Goal: Find specific page/section: Find specific page/section

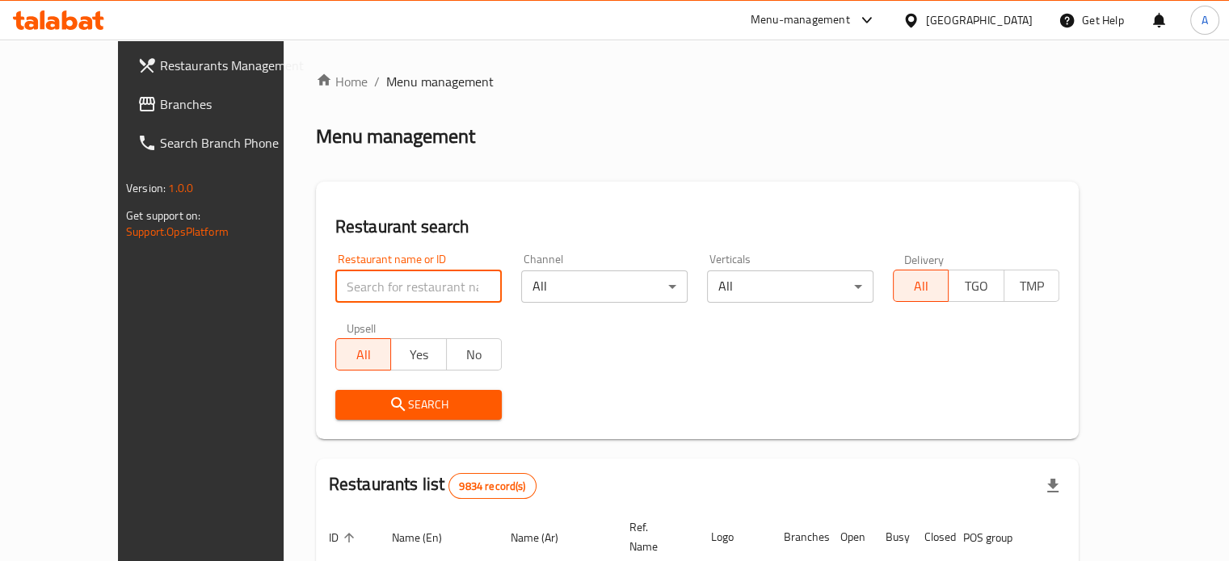
click at [398, 291] on input "search" at bounding box center [418, 287] width 166 height 32
type input "م"
type input "lafete"
click button "Search" at bounding box center [418, 405] width 166 height 30
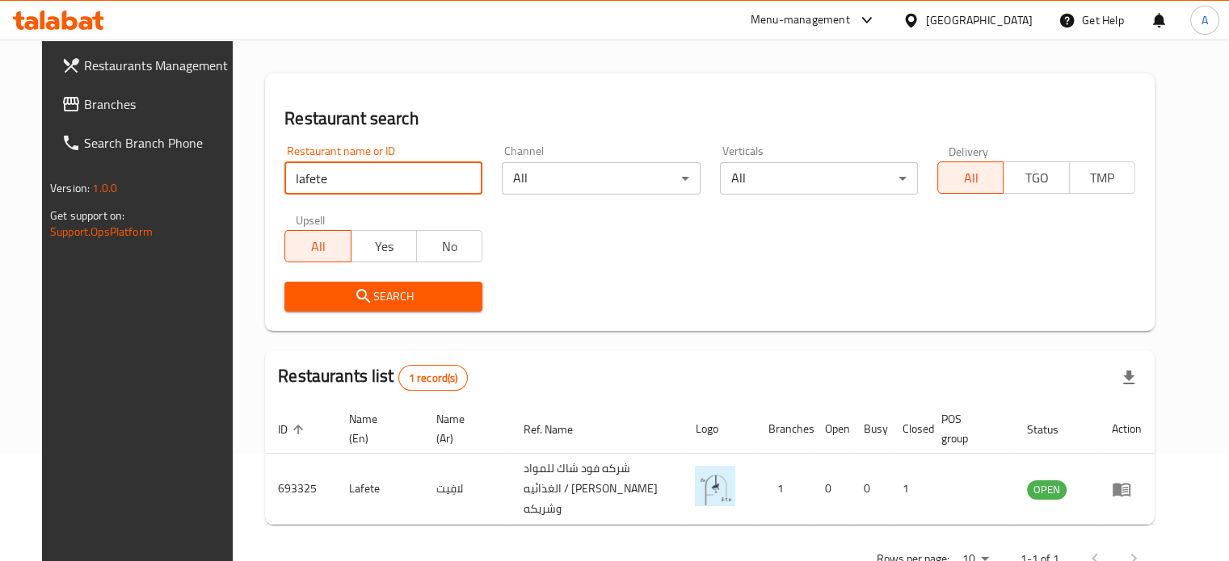
scroll to position [145, 0]
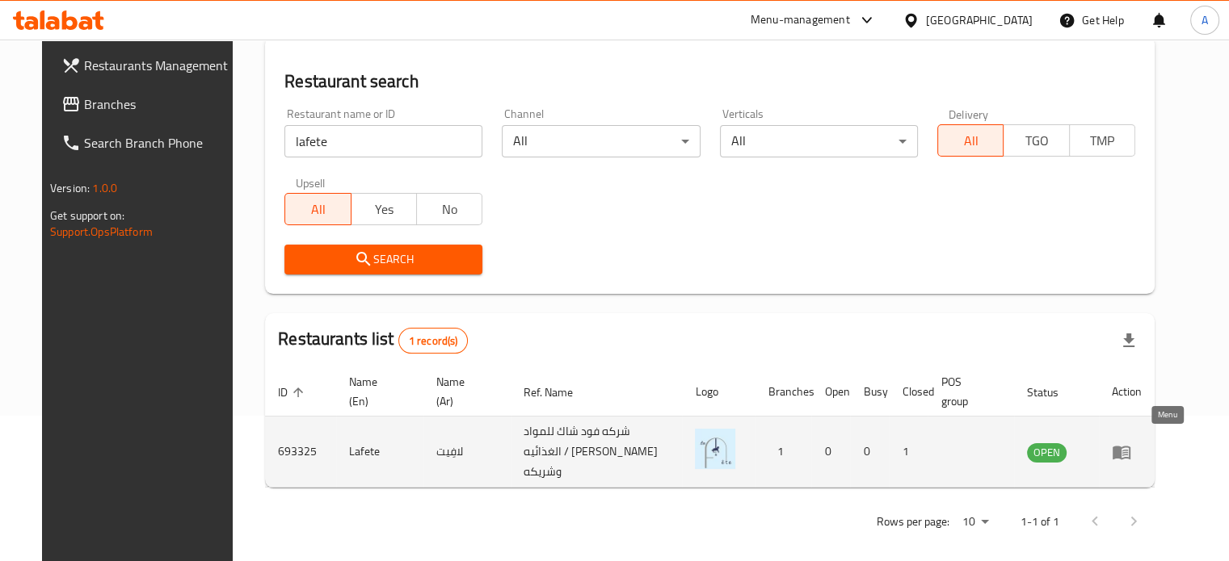
click at [1128, 450] on icon "enhanced table" at bounding box center [1125, 453] width 6 height 6
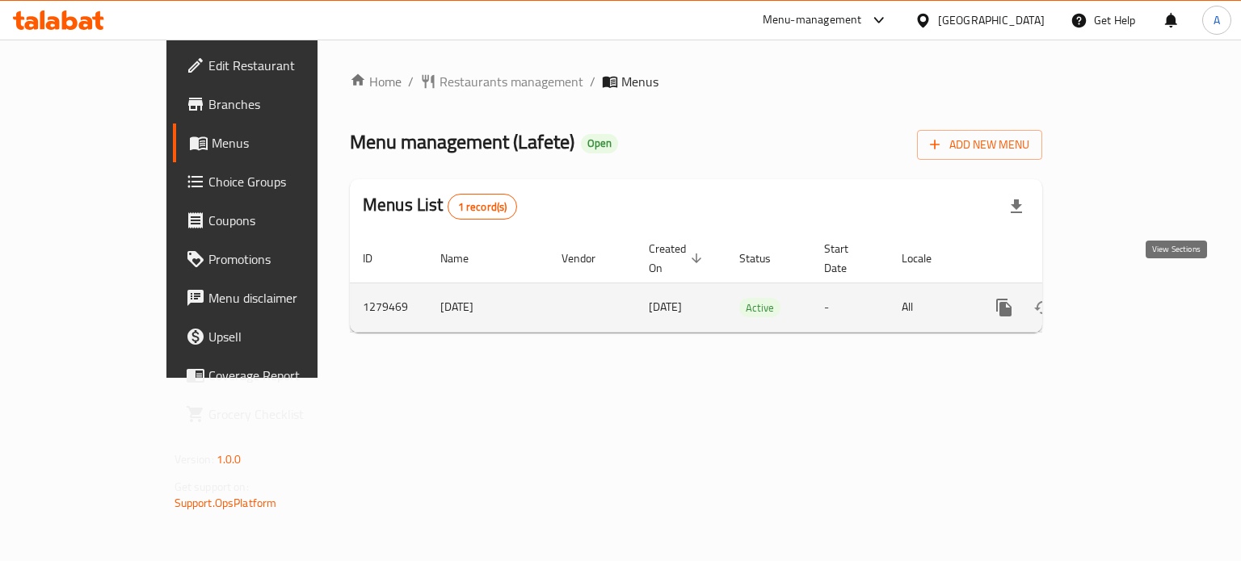
click at [1130, 298] on icon "enhanced table" at bounding box center [1120, 307] width 19 height 19
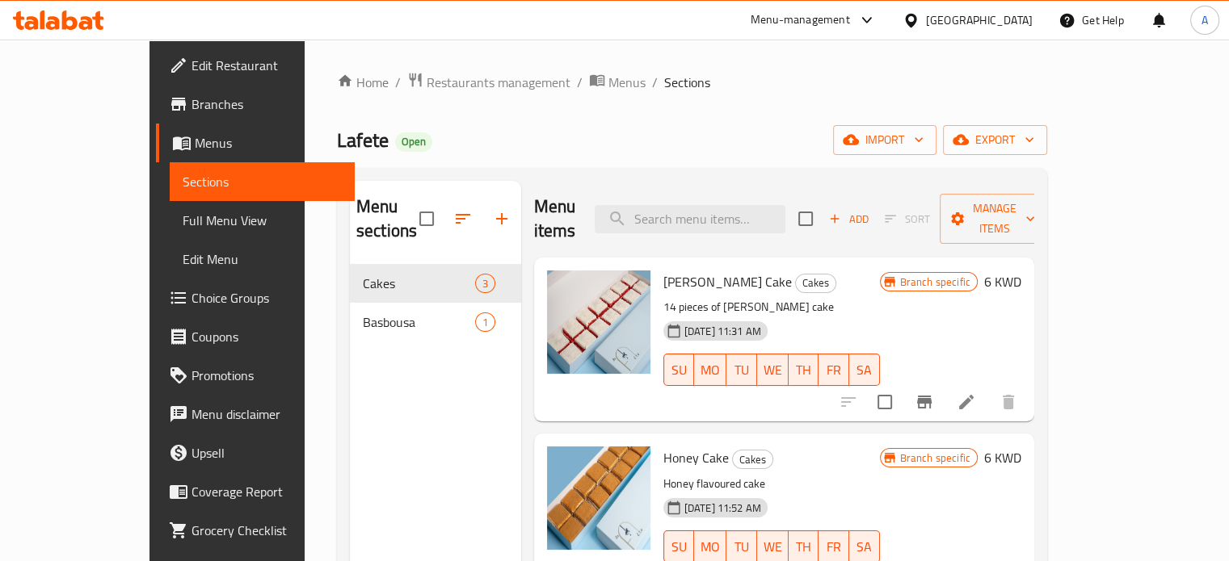
click at [191, 106] on span "Branches" at bounding box center [266, 104] width 150 height 19
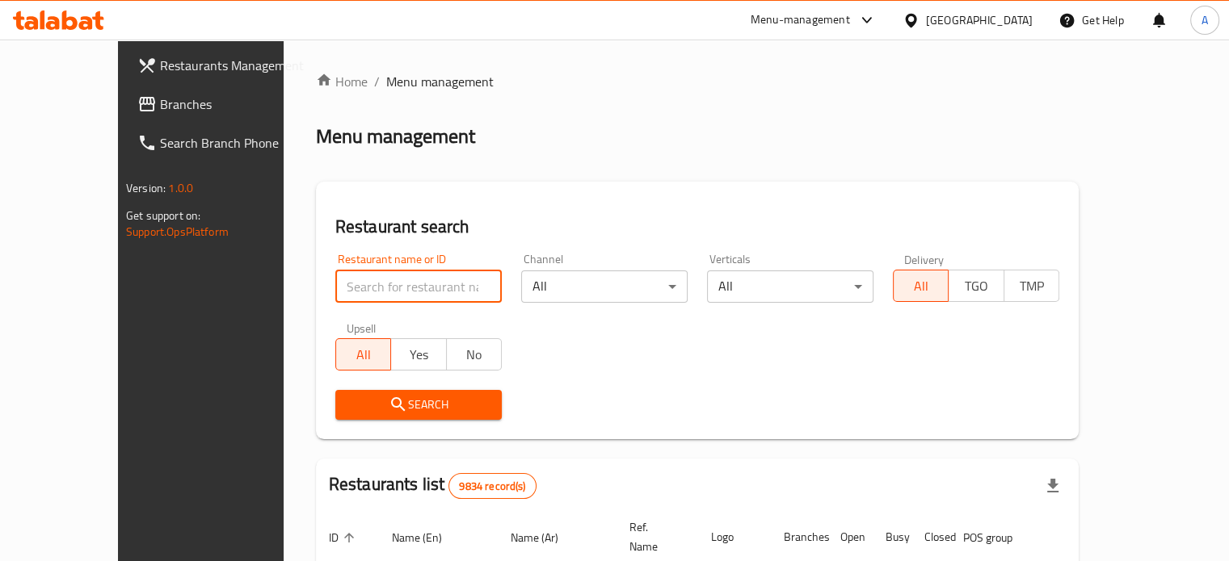
click at [335, 279] on input "search" at bounding box center [418, 287] width 166 height 32
paste input "[PERSON_NAME]"
type input "[PERSON_NAME]"
click at [597, 368] on div "Restaurant name or ID Shumoukh AlFahaiheel Restaurant name or ID Channel All ​ …" at bounding box center [697, 337] width 743 height 186
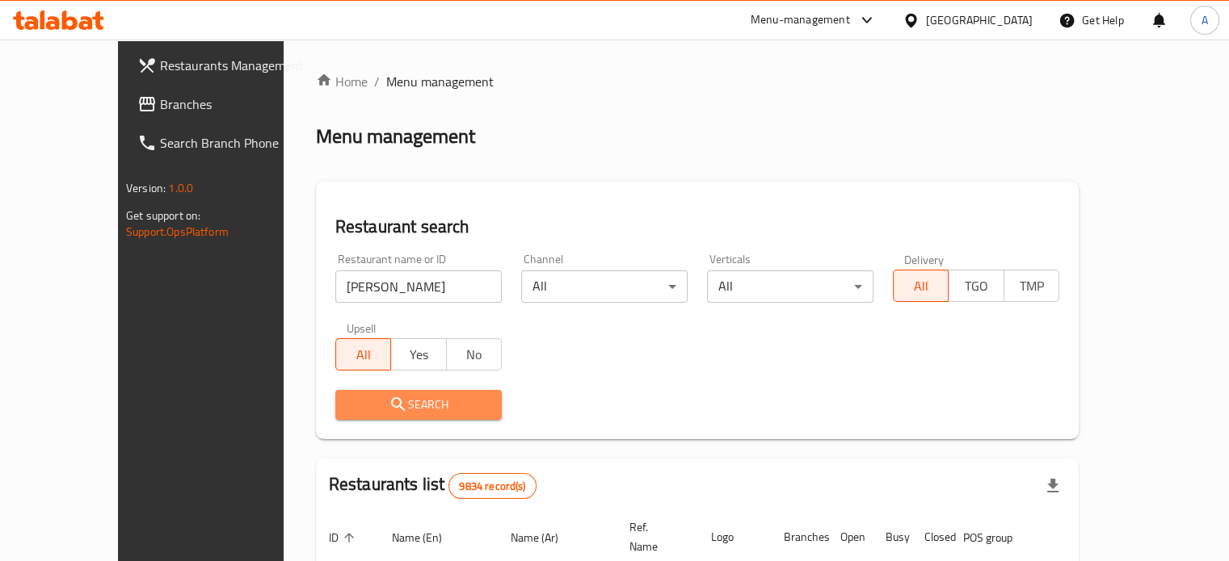
click at [389, 405] on span "Search" at bounding box center [418, 405] width 141 height 20
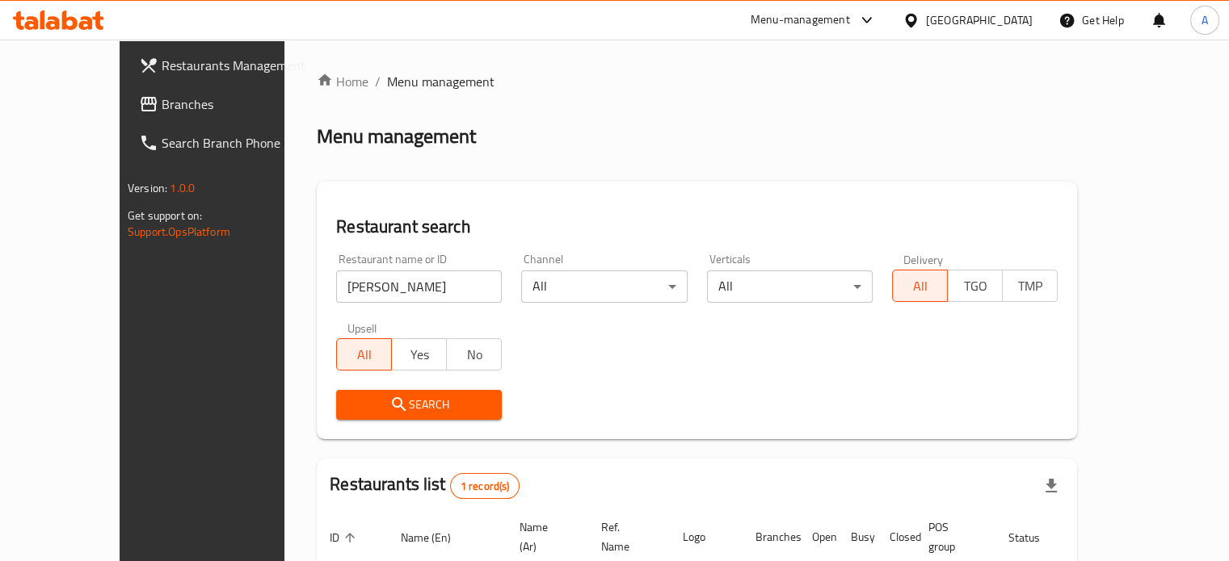
scroll to position [126, 0]
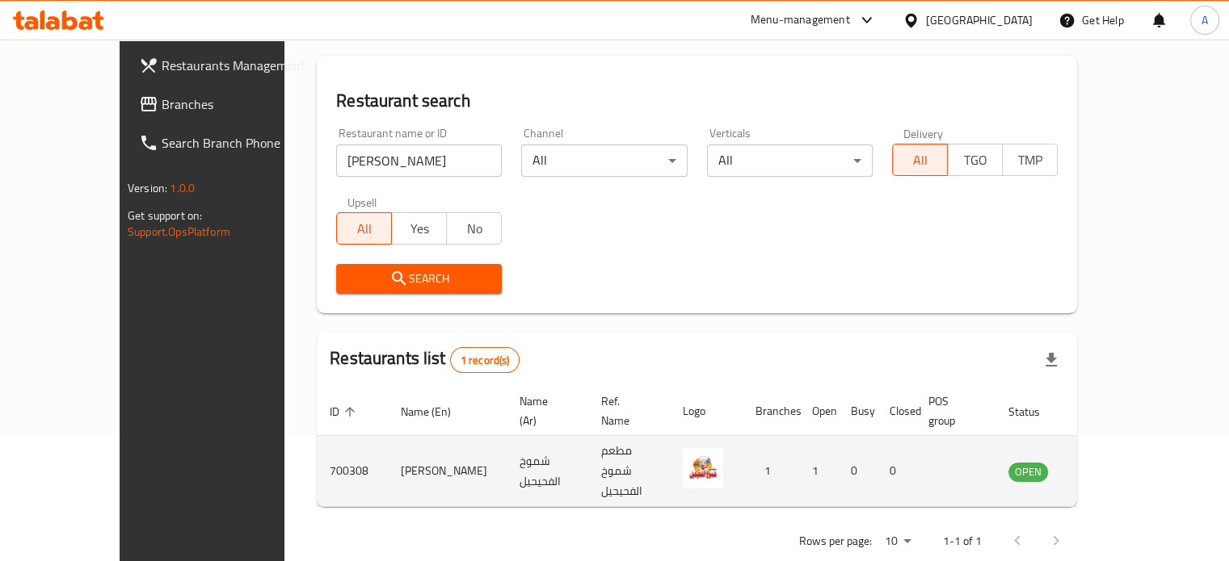
click at [388, 448] on td "[PERSON_NAME]" at bounding box center [447, 471] width 119 height 71
copy td "[PERSON_NAME]"
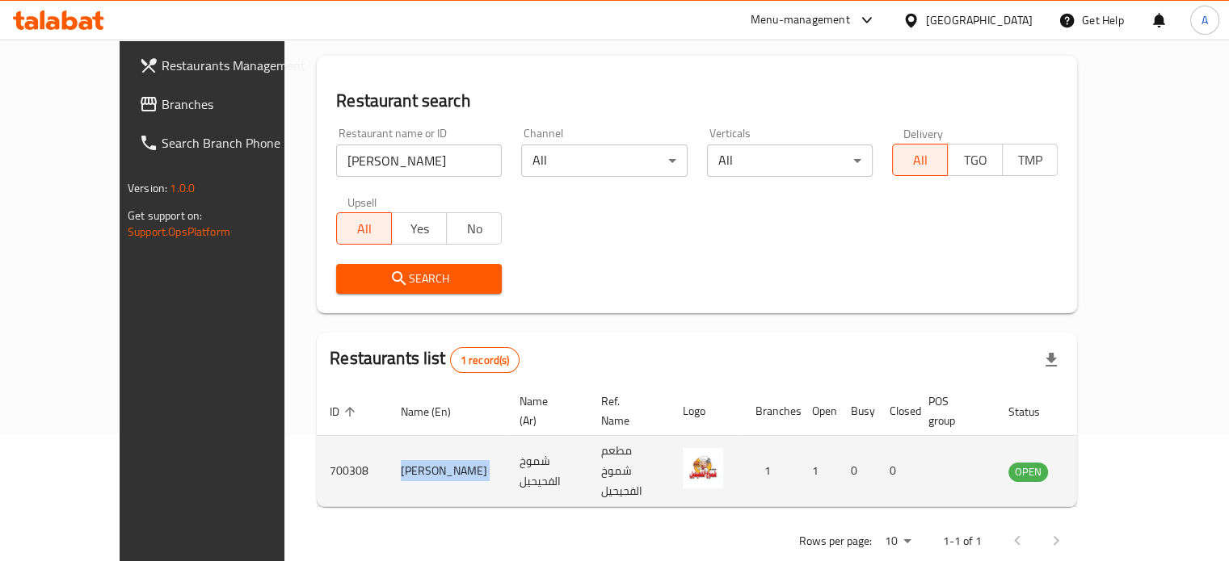
click at [317, 451] on td "700308" at bounding box center [352, 471] width 71 height 71
copy td "700308"
click at [1111, 465] on icon "enhanced table" at bounding box center [1103, 472] width 18 height 14
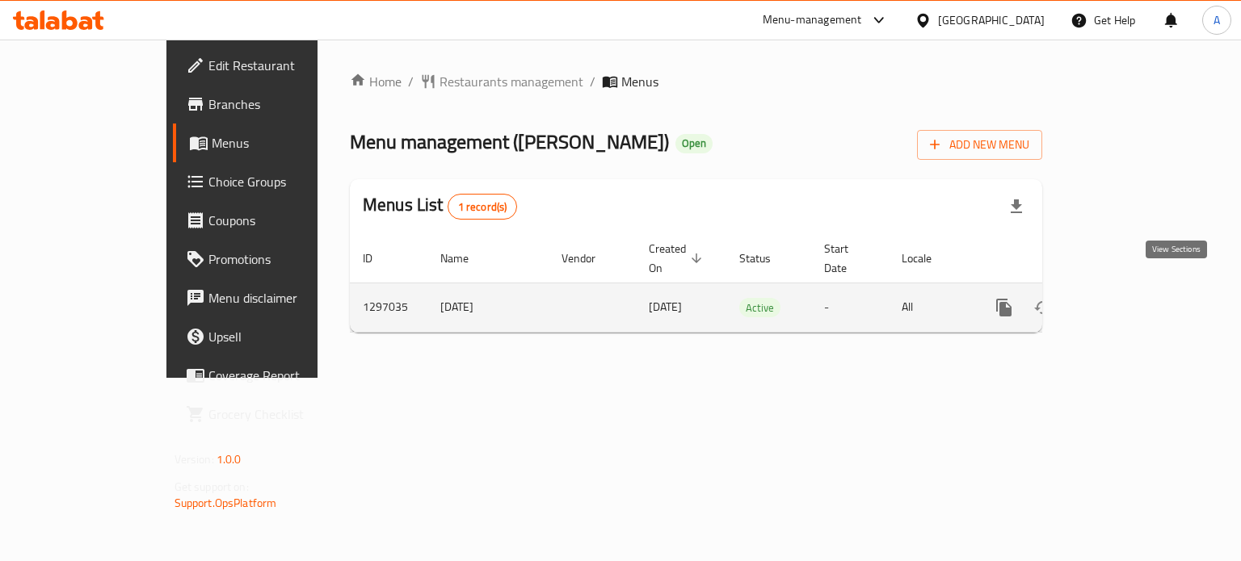
click at [1130, 298] on icon "enhanced table" at bounding box center [1120, 307] width 19 height 19
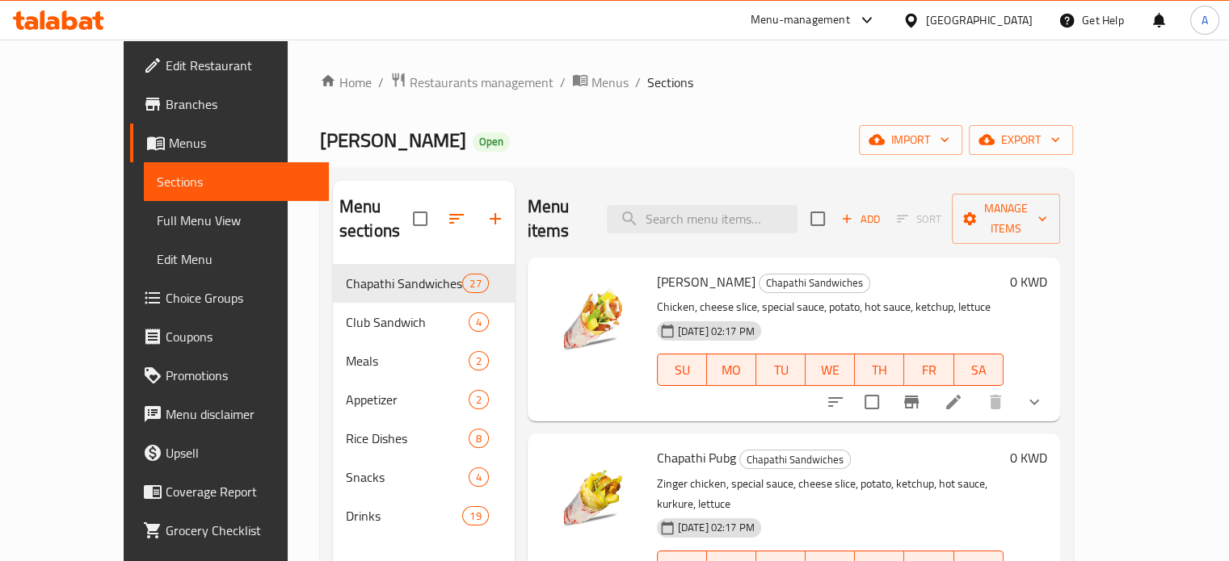
click at [166, 64] on span "Edit Restaurant" at bounding box center [241, 65] width 150 height 19
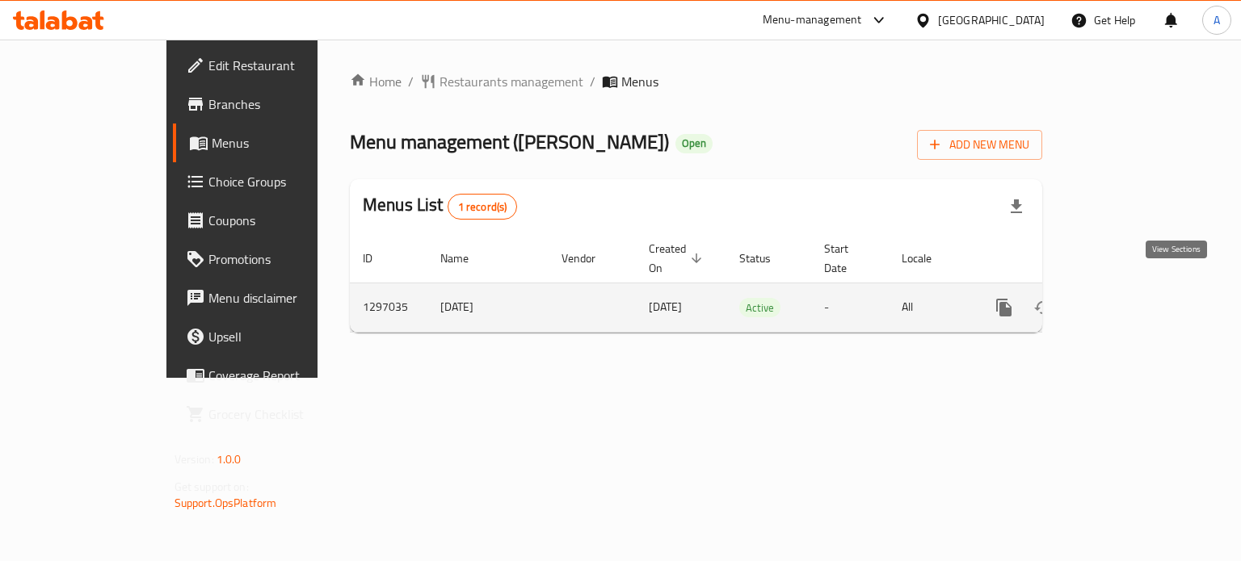
click at [1130, 298] on icon "enhanced table" at bounding box center [1120, 307] width 19 height 19
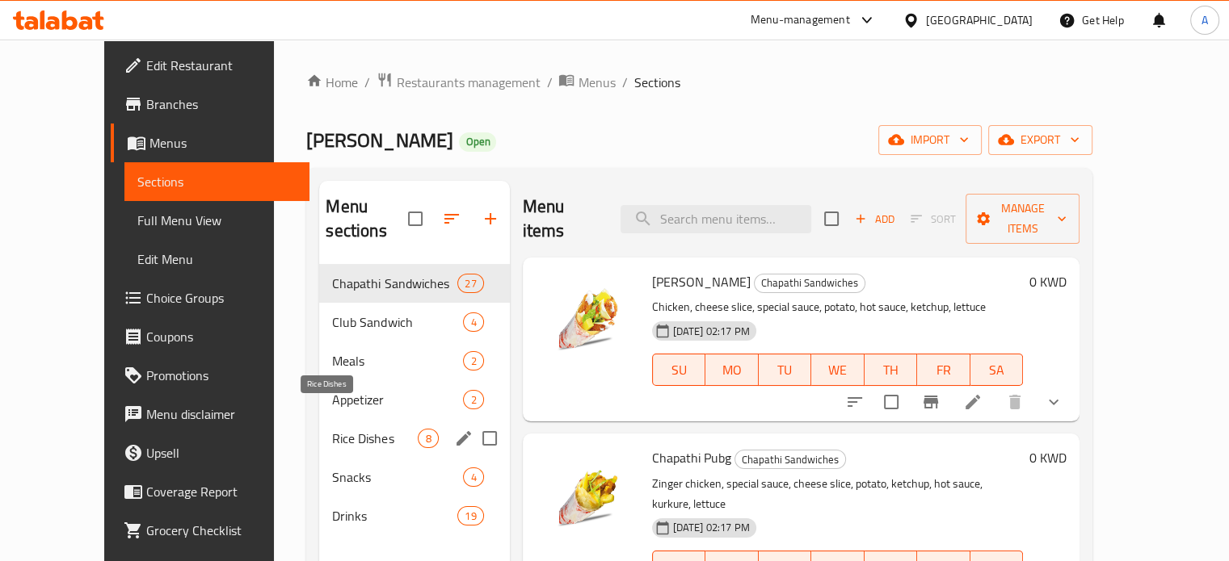
click at [332, 429] on span "Rice Dishes" at bounding box center [375, 438] width 86 height 19
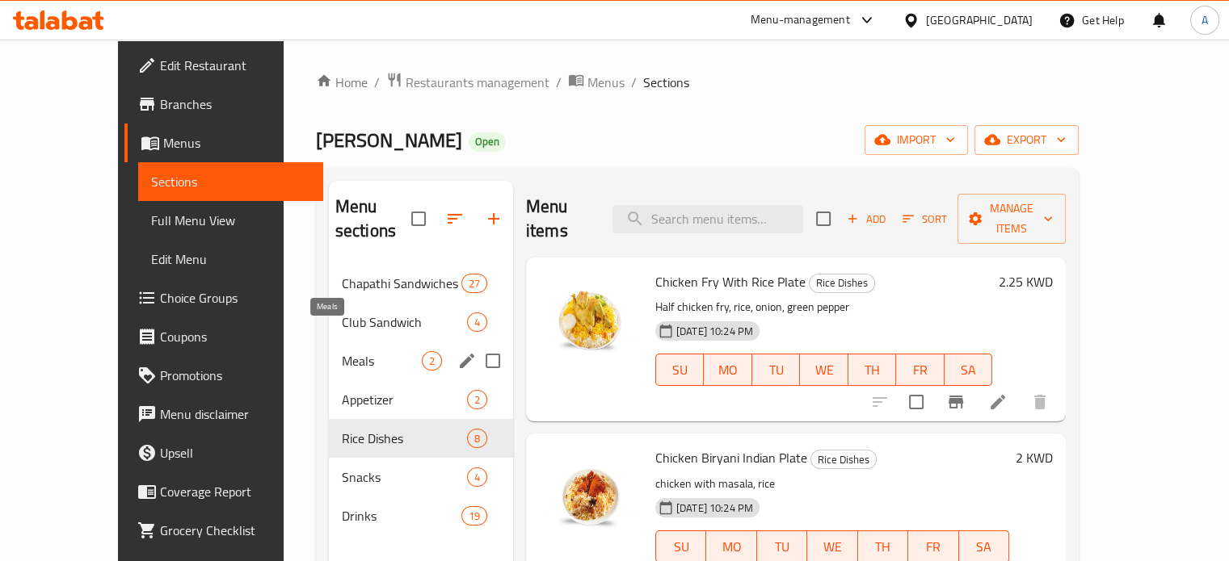
click at [342, 351] on span "Meals" at bounding box center [382, 360] width 80 height 19
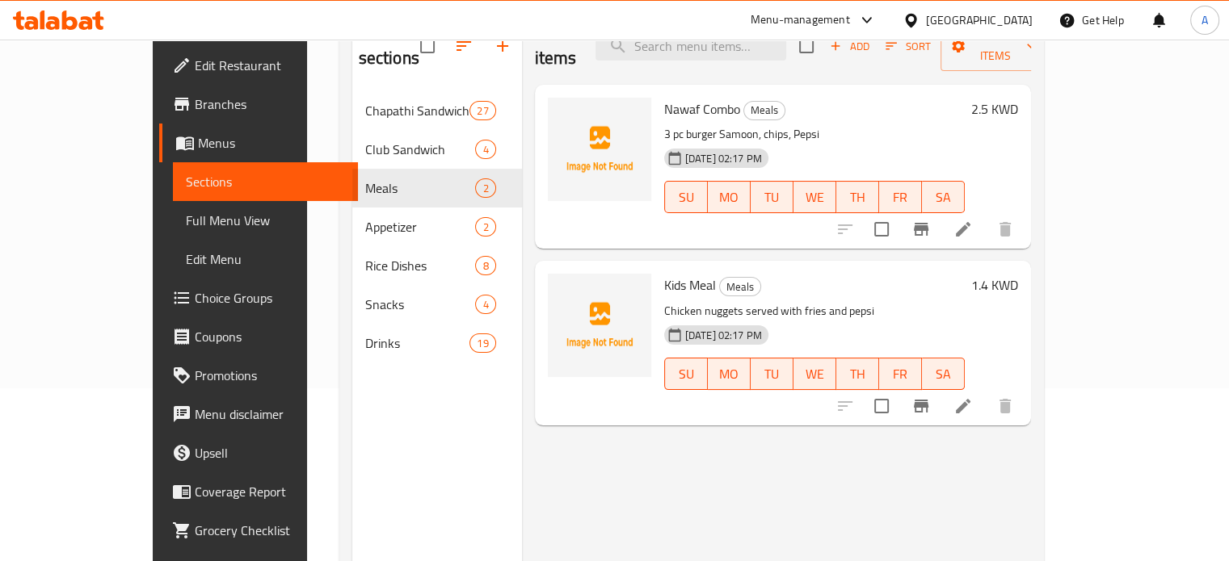
scroll to position [145, 0]
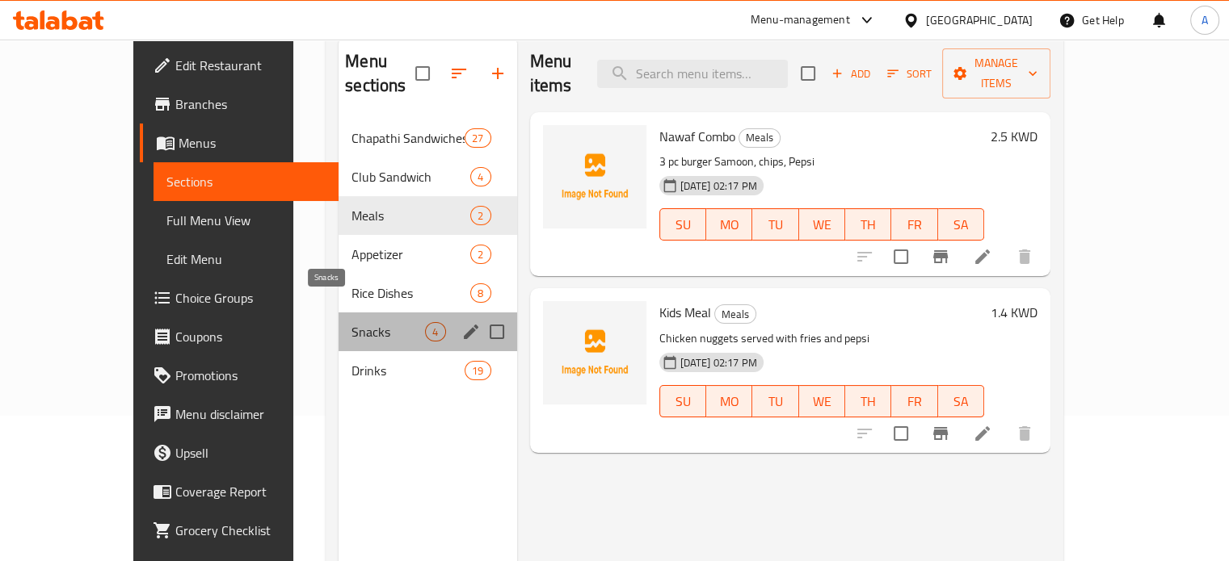
click at [351, 322] on span "Snacks" at bounding box center [388, 331] width 74 height 19
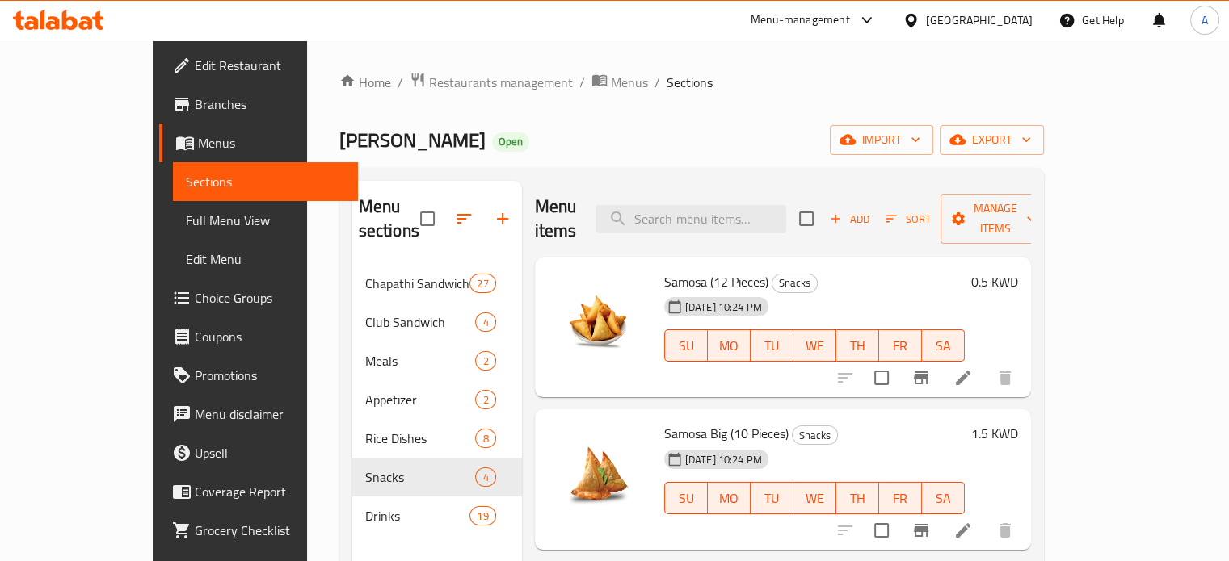
click at [195, 69] on span "Edit Restaurant" at bounding box center [270, 65] width 150 height 19
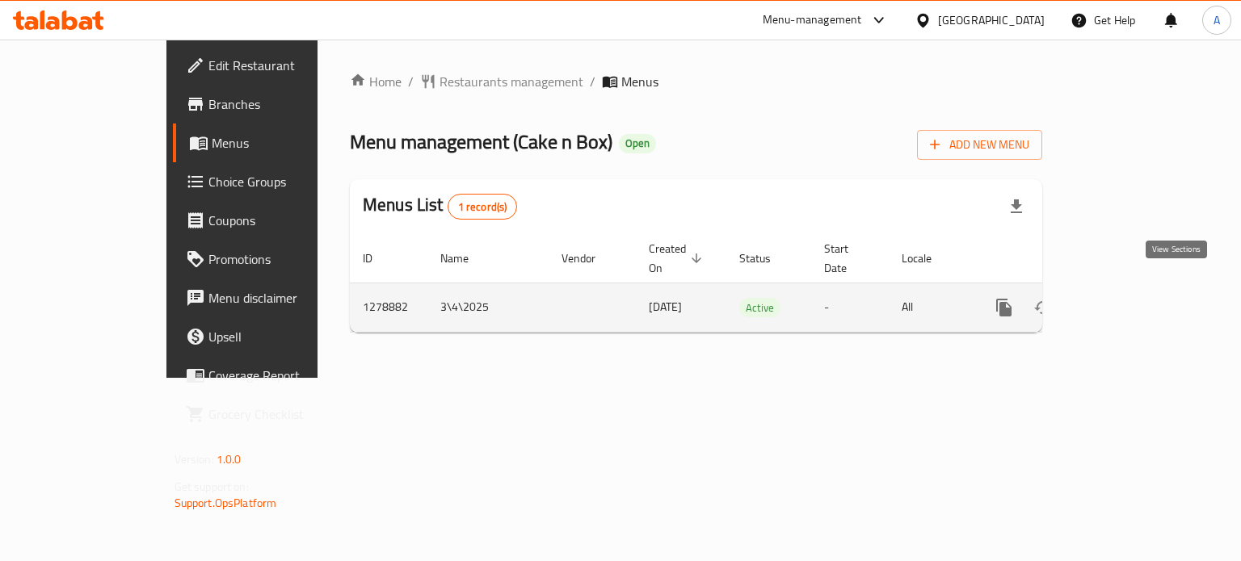
click at [1140, 288] on link "enhanced table" at bounding box center [1120, 307] width 39 height 39
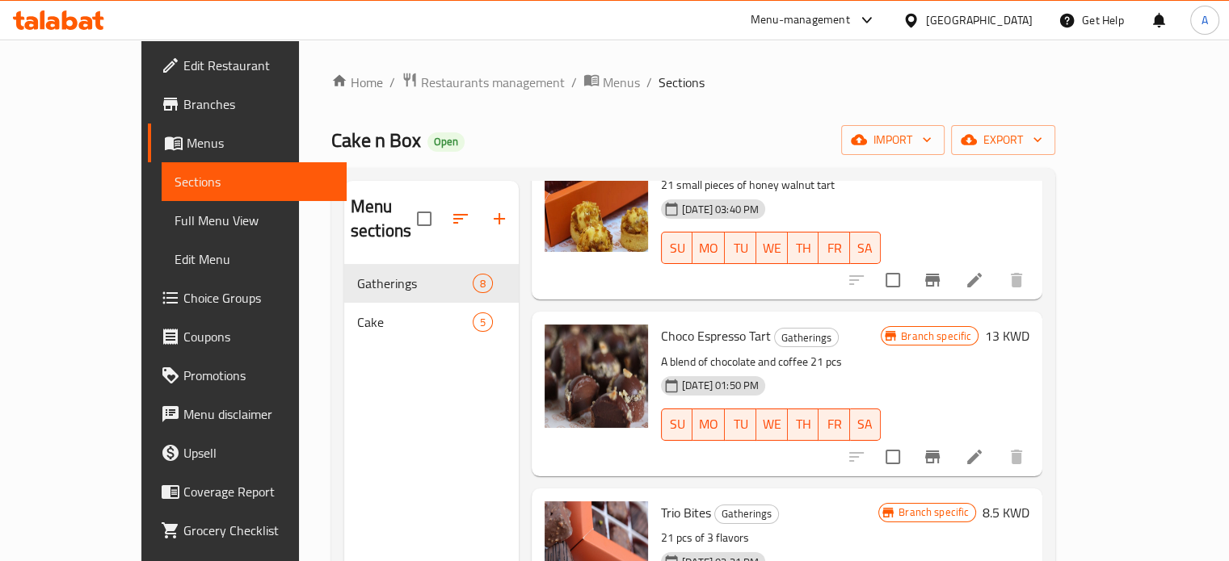
scroll to position [890, 0]
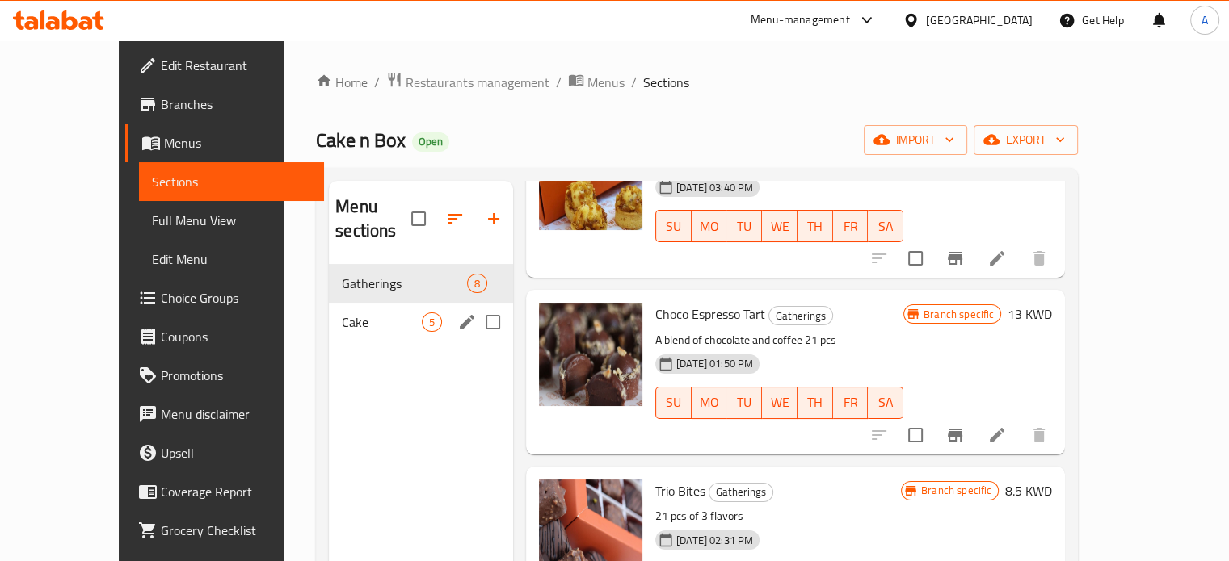
click at [342, 313] on span "Cake" at bounding box center [382, 322] width 80 height 19
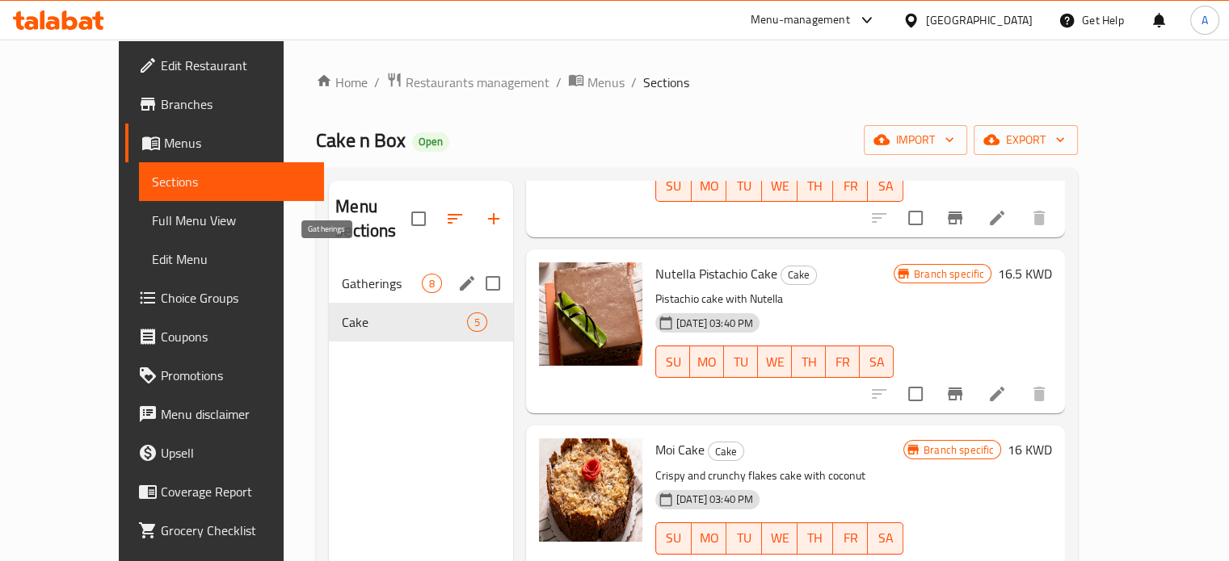
drag, startPoint x: 342, startPoint y: 259, endPoint x: 362, endPoint y: 264, distance: 20.0
click at [342, 274] on span "Gatherings" at bounding box center [382, 283] width 80 height 19
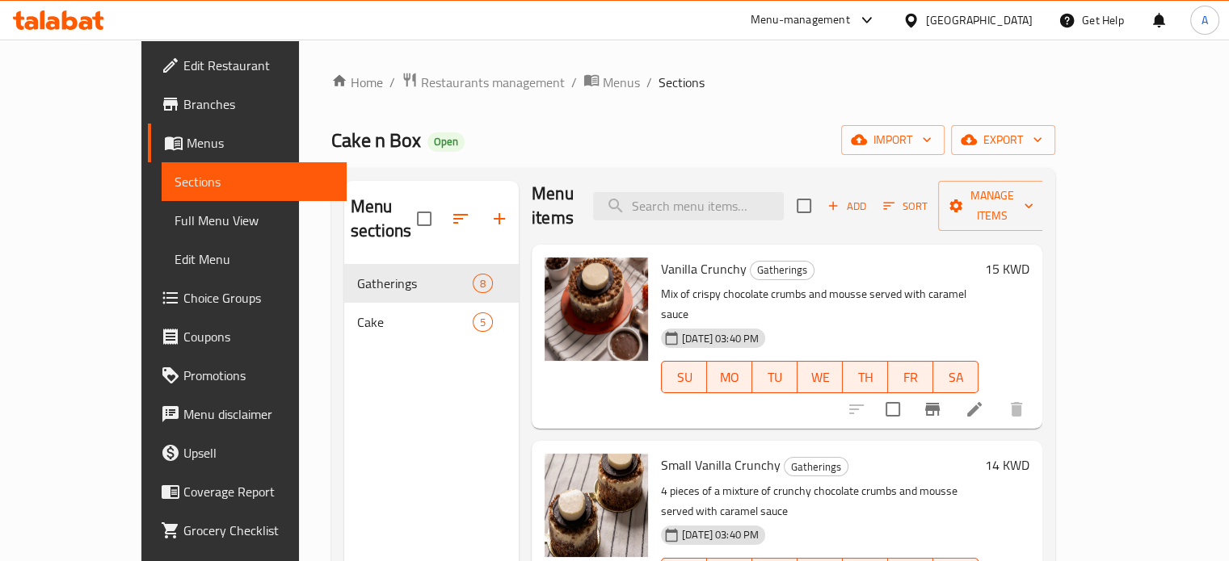
scroll to position [2, 0]
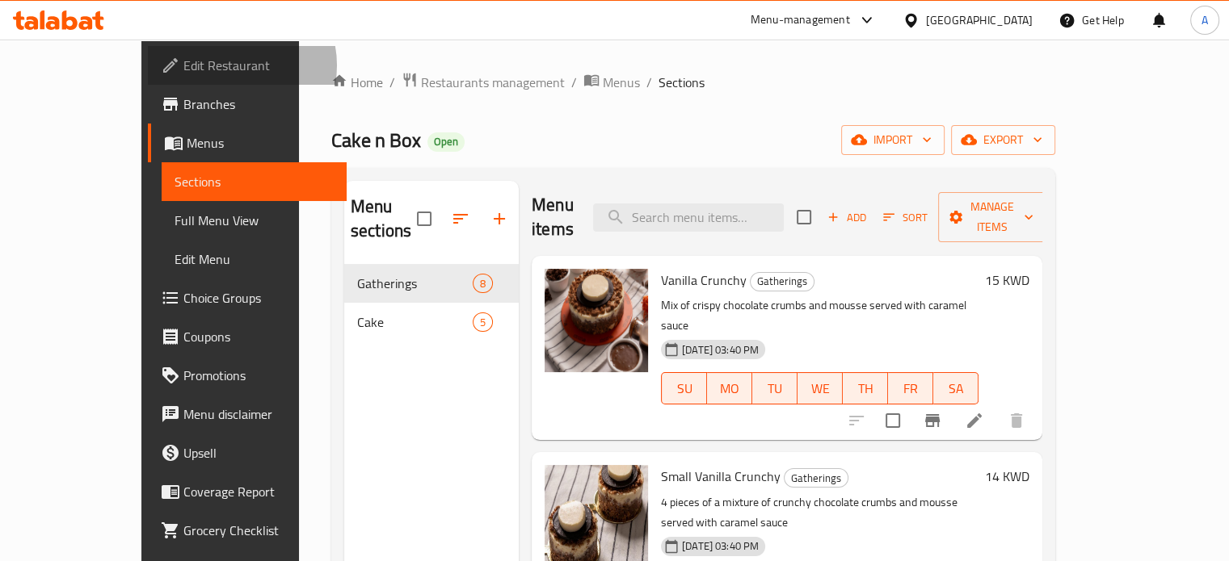
click at [183, 65] on span "Edit Restaurant" at bounding box center [258, 65] width 150 height 19
